Goal: Entertainment & Leisure: Consume media (video, audio)

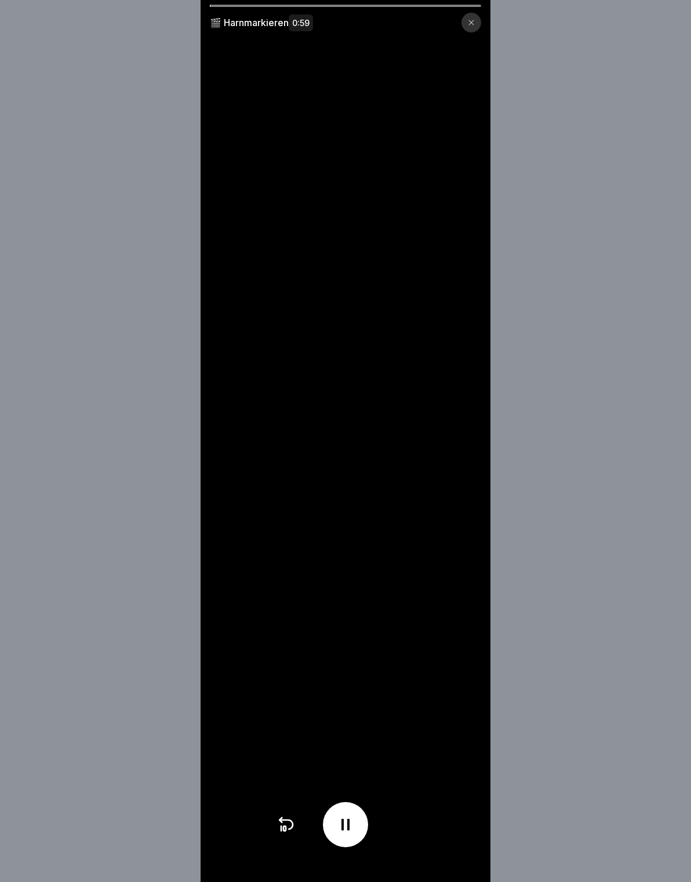
click at [471, 31] on div at bounding box center [471, 23] width 20 height 20
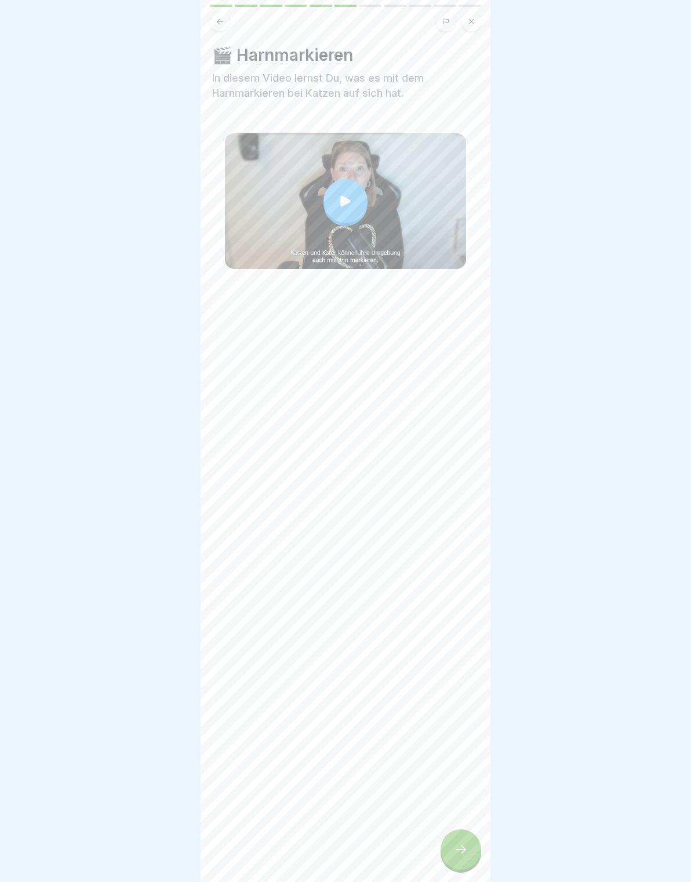
click at [485, 847] on div "🎬 Harnmarkieren In diesem Video lernst Du, was es mit dem Harnmarkieren bei Kat…" at bounding box center [346, 441] width 290 height 882
click at [477, 860] on div at bounding box center [461, 850] width 41 height 41
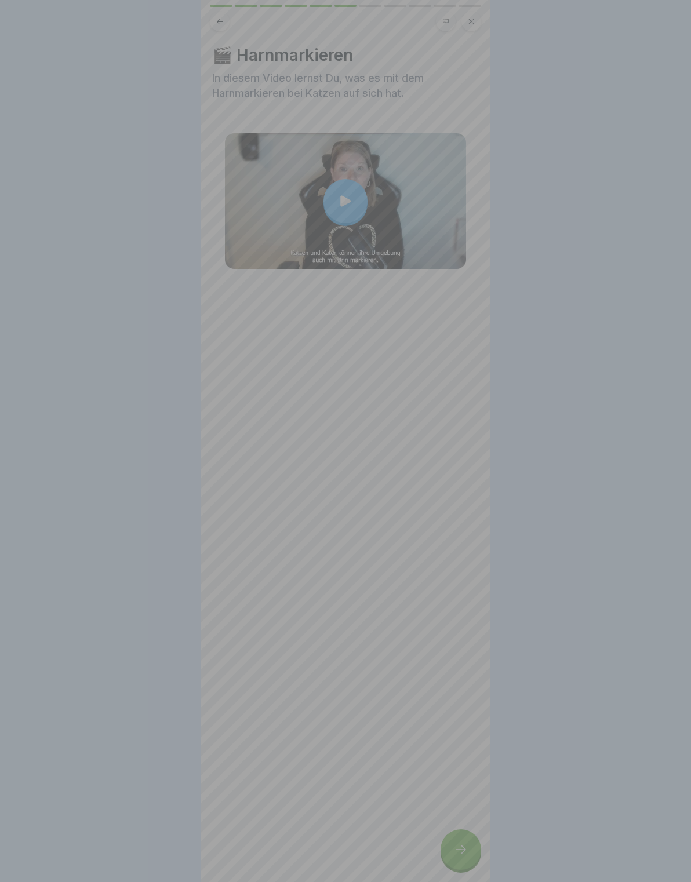
click at [451, 847] on video at bounding box center [346, 441] width 290 height 882
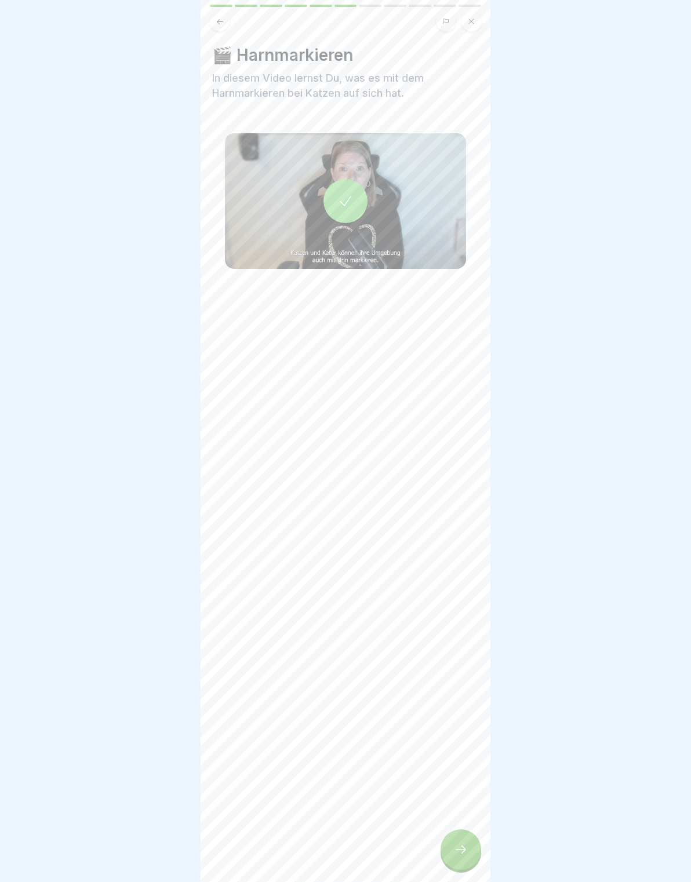
click at [645, 362] on div at bounding box center [345, 441] width 691 height 882
click at [473, 852] on div at bounding box center [461, 850] width 41 height 41
click at [470, 844] on div at bounding box center [461, 850] width 41 height 41
click at [456, 845] on icon at bounding box center [461, 850] width 14 height 14
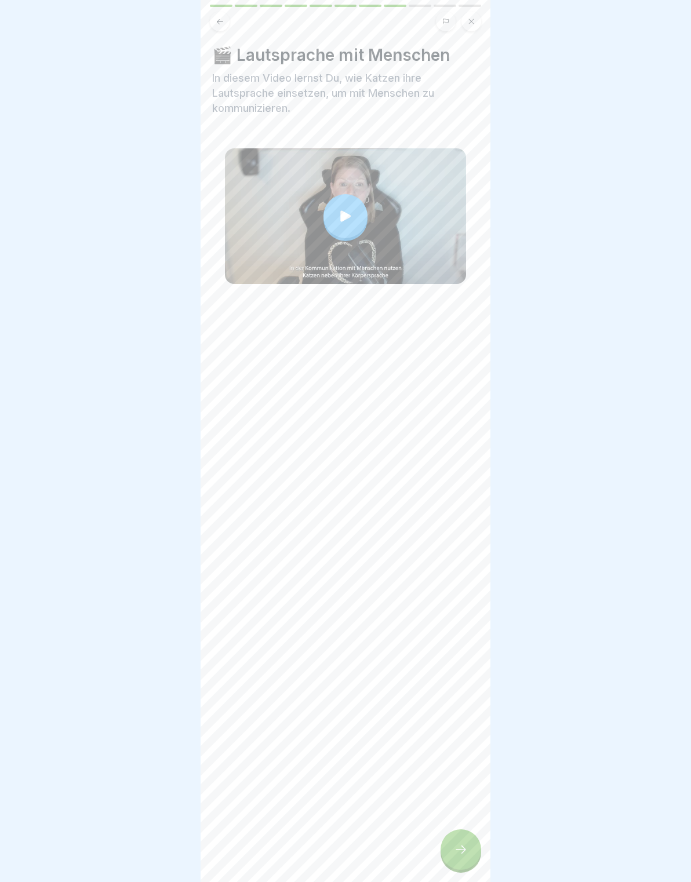
click at [468, 846] on div at bounding box center [461, 850] width 41 height 41
click at [464, 854] on icon at bounding box center [461, 850] width 14 height 14
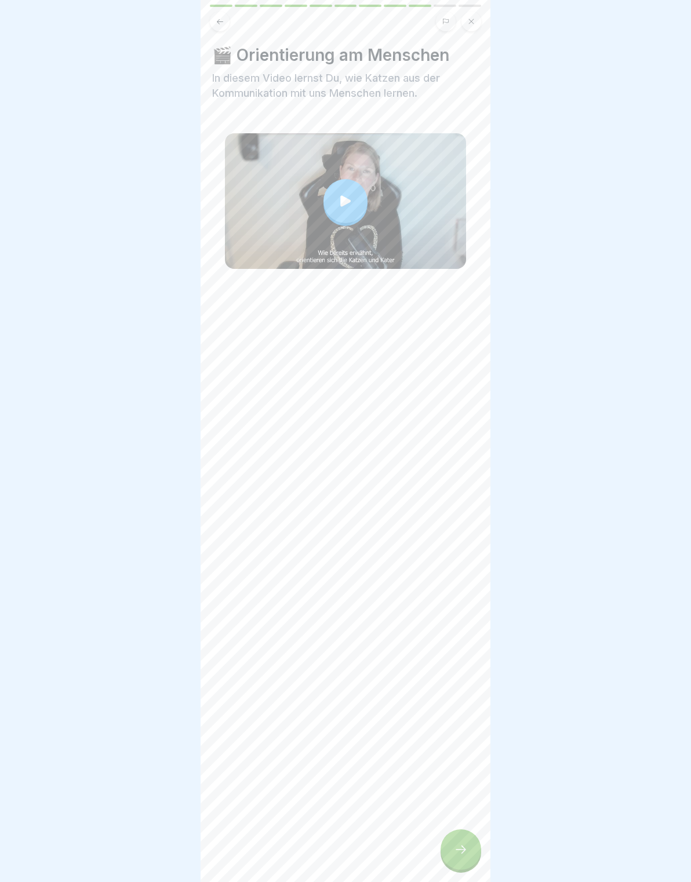
click at [472, 841] on div at bounding box center [461, 850] width 41 height 41
click at [467, 853] on icon at bounding box center [461, 850] width 14 height 14
click at [474, 852] on div at bounding box center [461, 850] width 41 height 41
